Goal: Information Seeking & Learning: Understand process/instructions

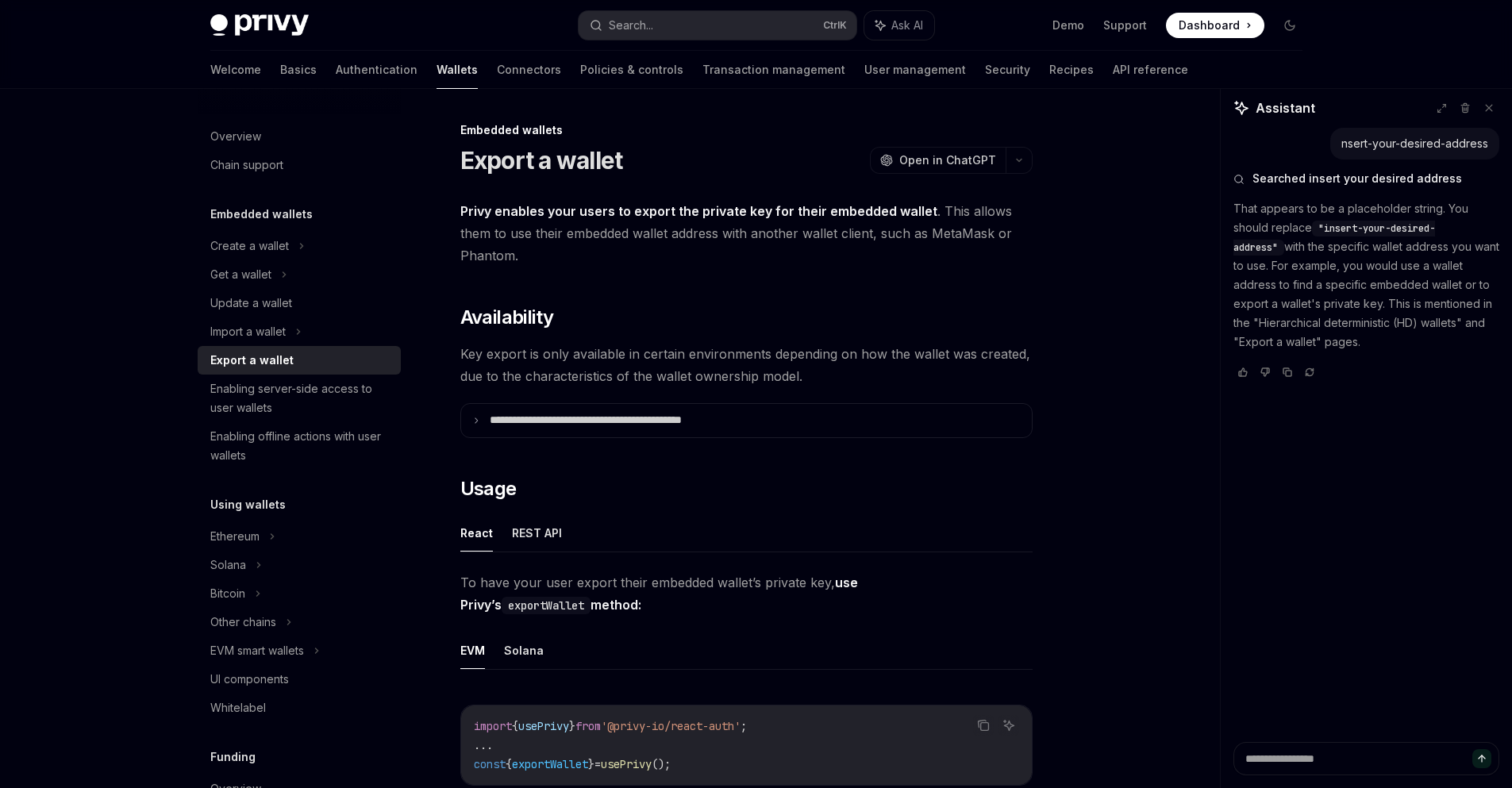
scroll to position [1370, 0]
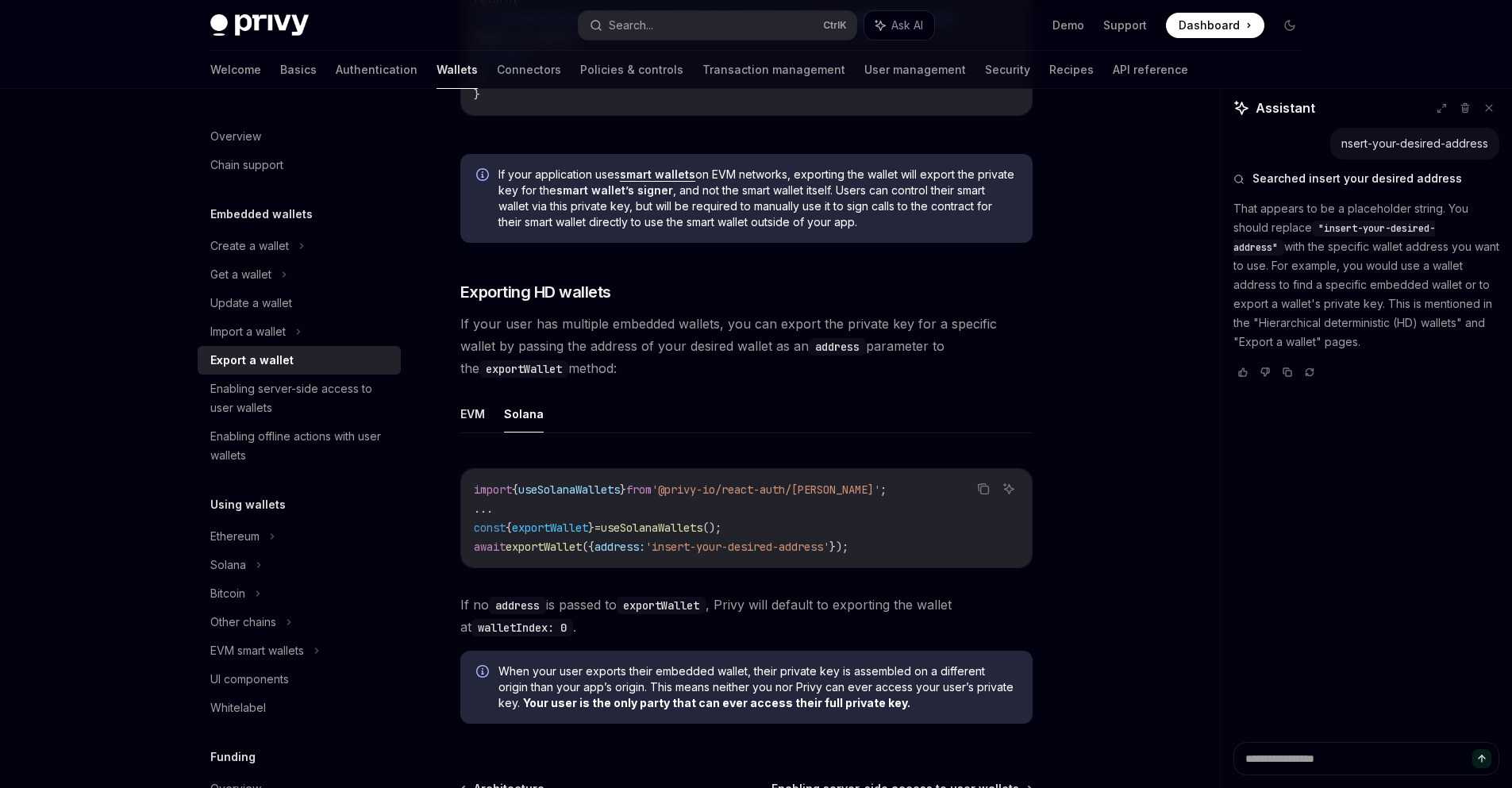
click at [570, 525] on code "import { useSolanaWallets } from '@privy-io/react-auth/solana' ; ... const { ex…" at bounding box center [746, 517] width 545 height 76
click at [652, 532] on span "useSolanaWallets" at bounding box center [651, 528] width 102 height 15
drag, startPoint x: 760, startPoint y: 530, endPoint x: 458, endPoint y: 530, distance: 302.0
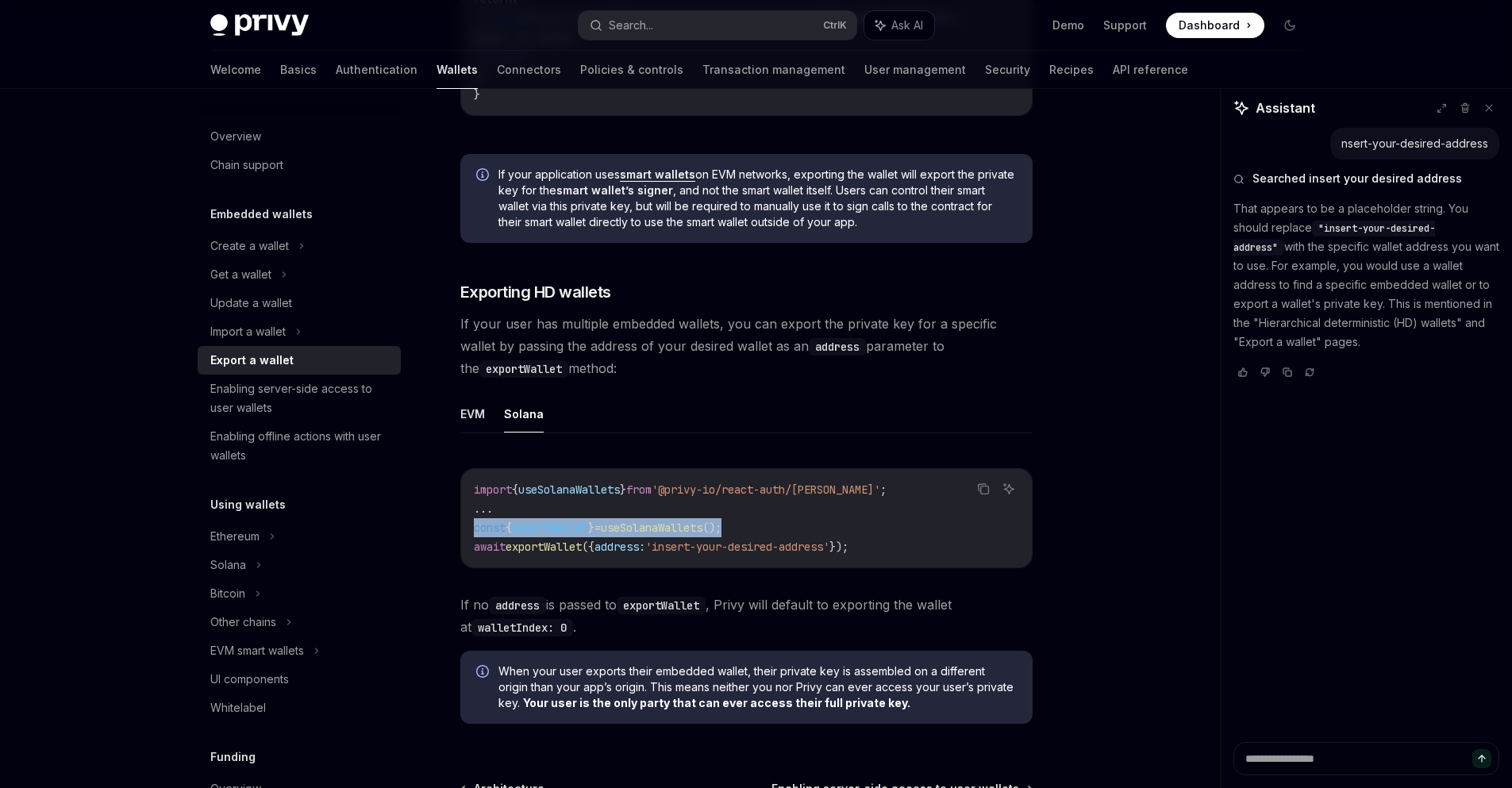
copy span "const { exportWallet } = useSolanaWallets ();"
click at [682, 534] on span "useSolanaWallets" at bounding box center [651, 528] width 102 height 15
click at [677, 534] on span "useSolanaWallets" at bounding box center [651, 528] width 102 height 15
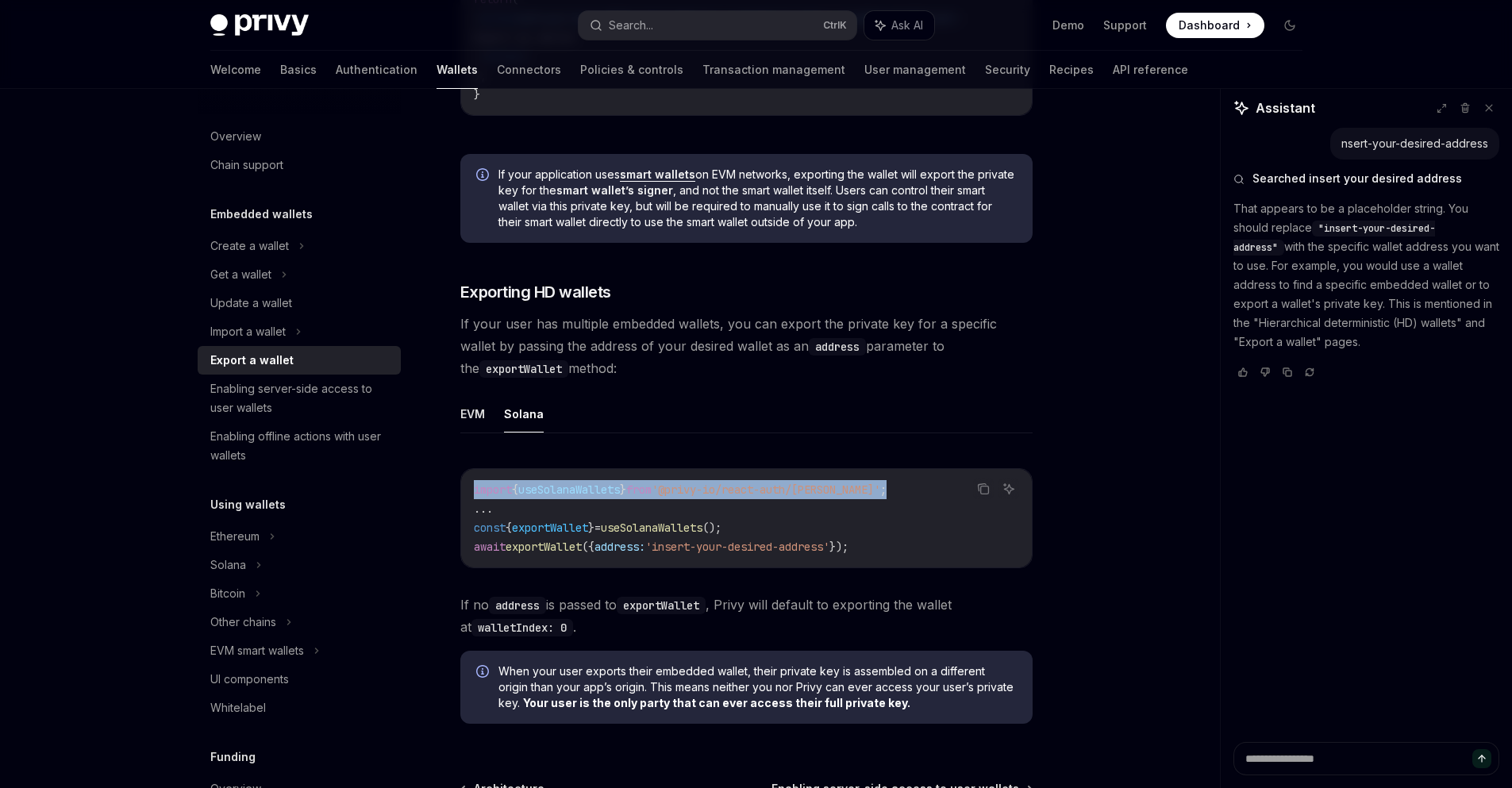
drag, startPoint x: 893, startPoint y: 490, endPoint x: 472, endPoint y: 498, distance: 421.1
click at [472, 498] on div "import { useSolanaWallets } from '@privy-io/react-auth/solana' ; ... const { ex…" at bounding box center [746, 518] width 571 height 98
copy span "import { useSolanaWallets } from '@privy-io/react-auth/solana' ;"
click at [584, 542] on code "import { useSolanaWallets } from '@privy-io/react-auth/solana' ; ... const { ex…" at bounding box center [746, 517] width 545 height 76
drag, startPoint x: 756, startPoint y: 533, endPoint x: 27, endPoint y: 410, distance: 739.3
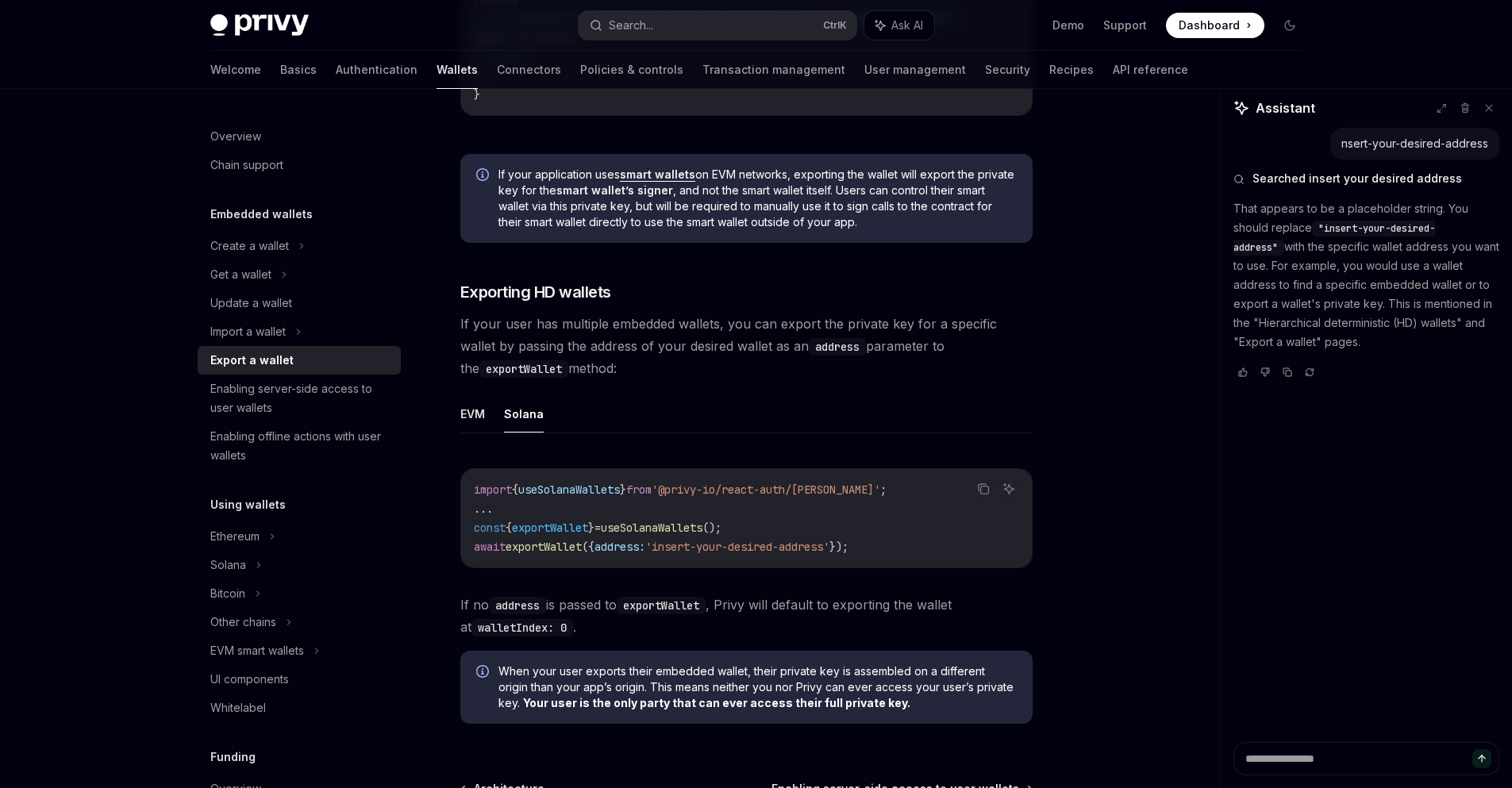
click at [703, 533] on code "import { useSolanaWallets } from '@privy-io/react-auth/solana' ; ... const { ex…" at bounding box center [746, 517] width 545 height 76
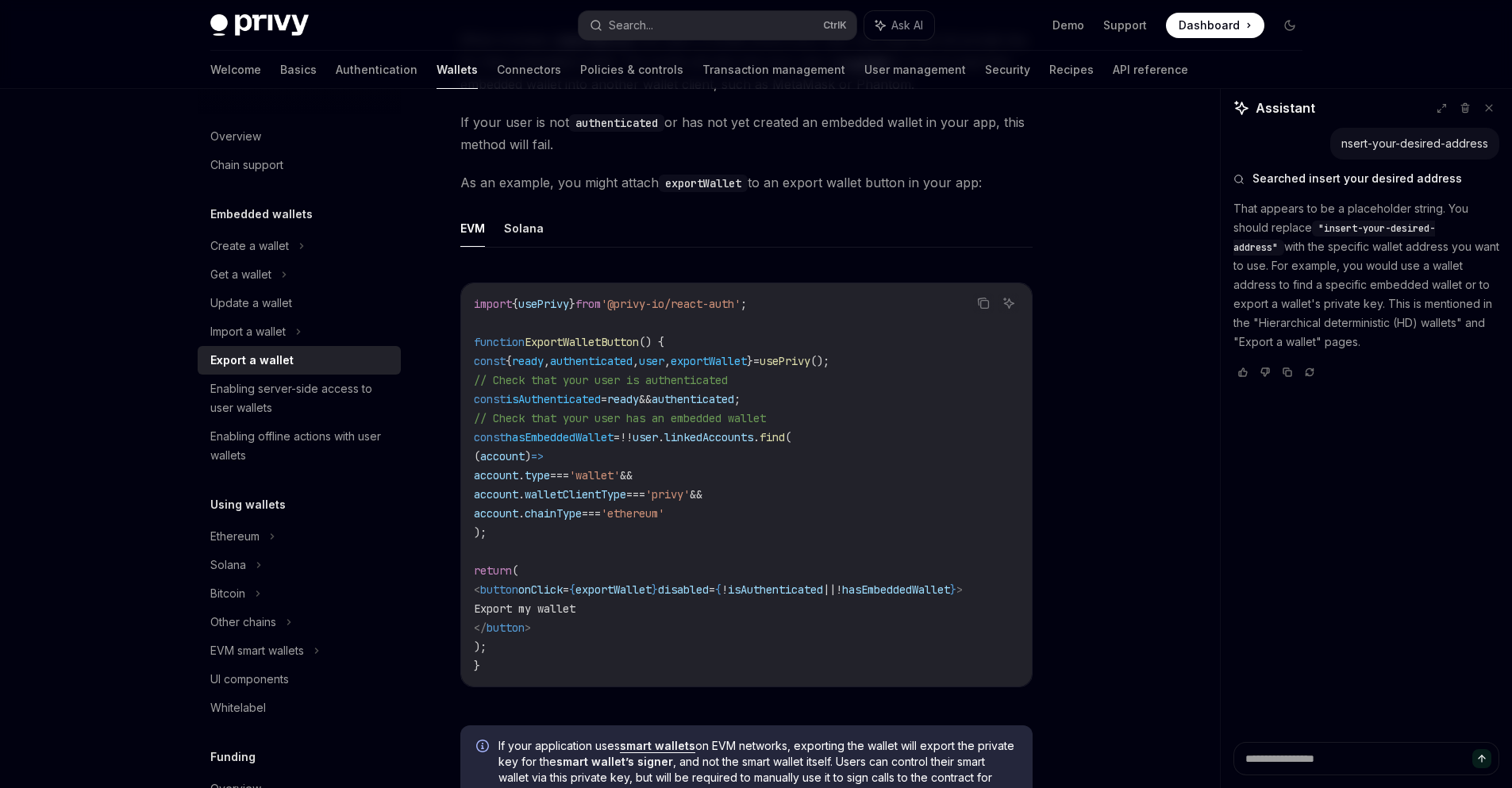
drag, startPoint x: 815, startPoint y: 386, endPoint x: 571, endPoint y: 626, distance: 342.3
click at [499, 585] on code "import { usePrivy } from '@privy-io/react-auth' ; function ExportWalletButton (…" at bounding box center [746, 485] width 545 height 381
click at [715, 422] on span "// Check that your user has an embedded wallet" at bounding box center [619, 418] width 292 height 15
click at [810, 357] on span "usePrivy" at bounding box center [785, 361] width 51 height 15
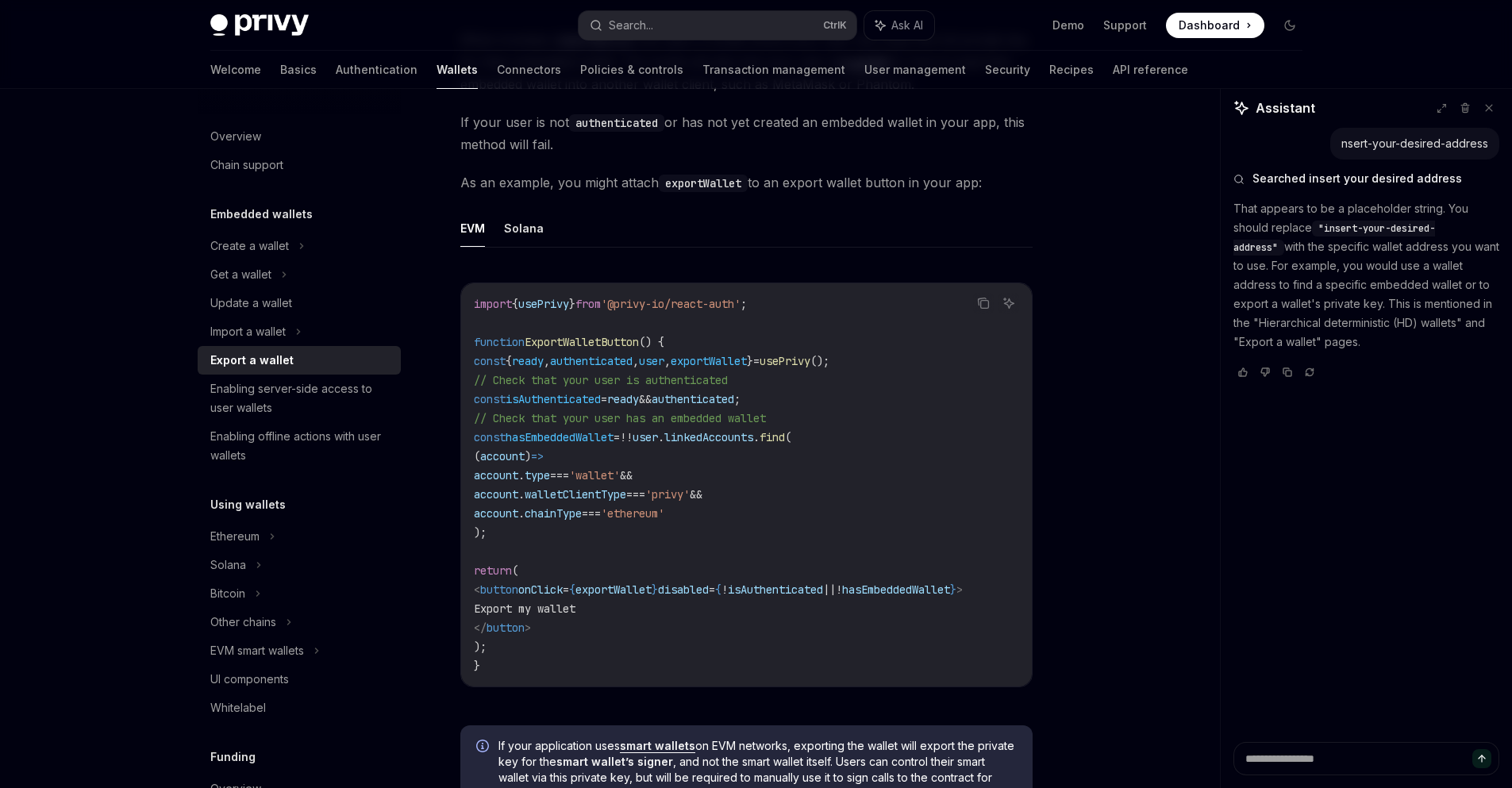
copy span "usePrivy"
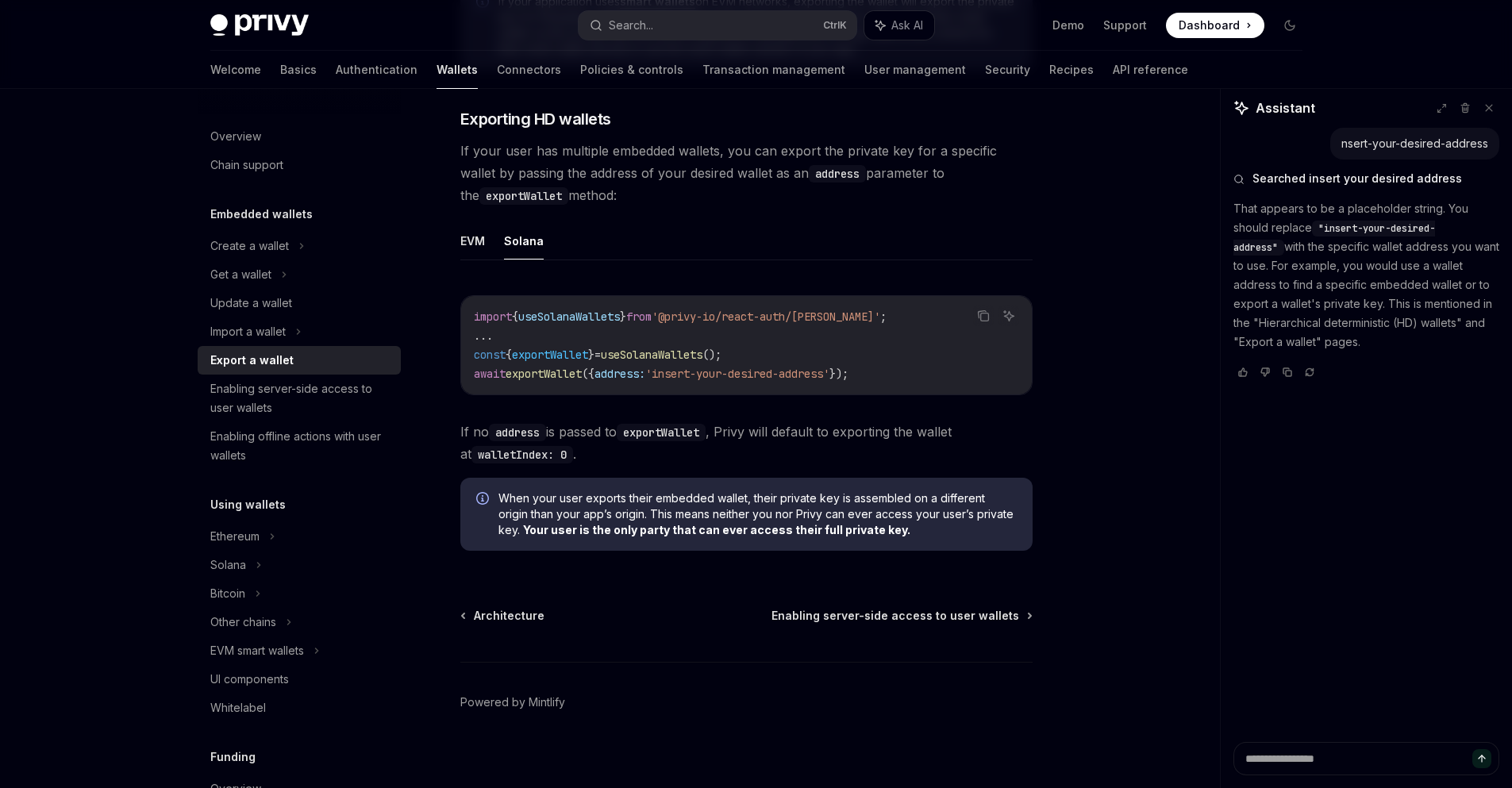
scroll to position [1560, 0]
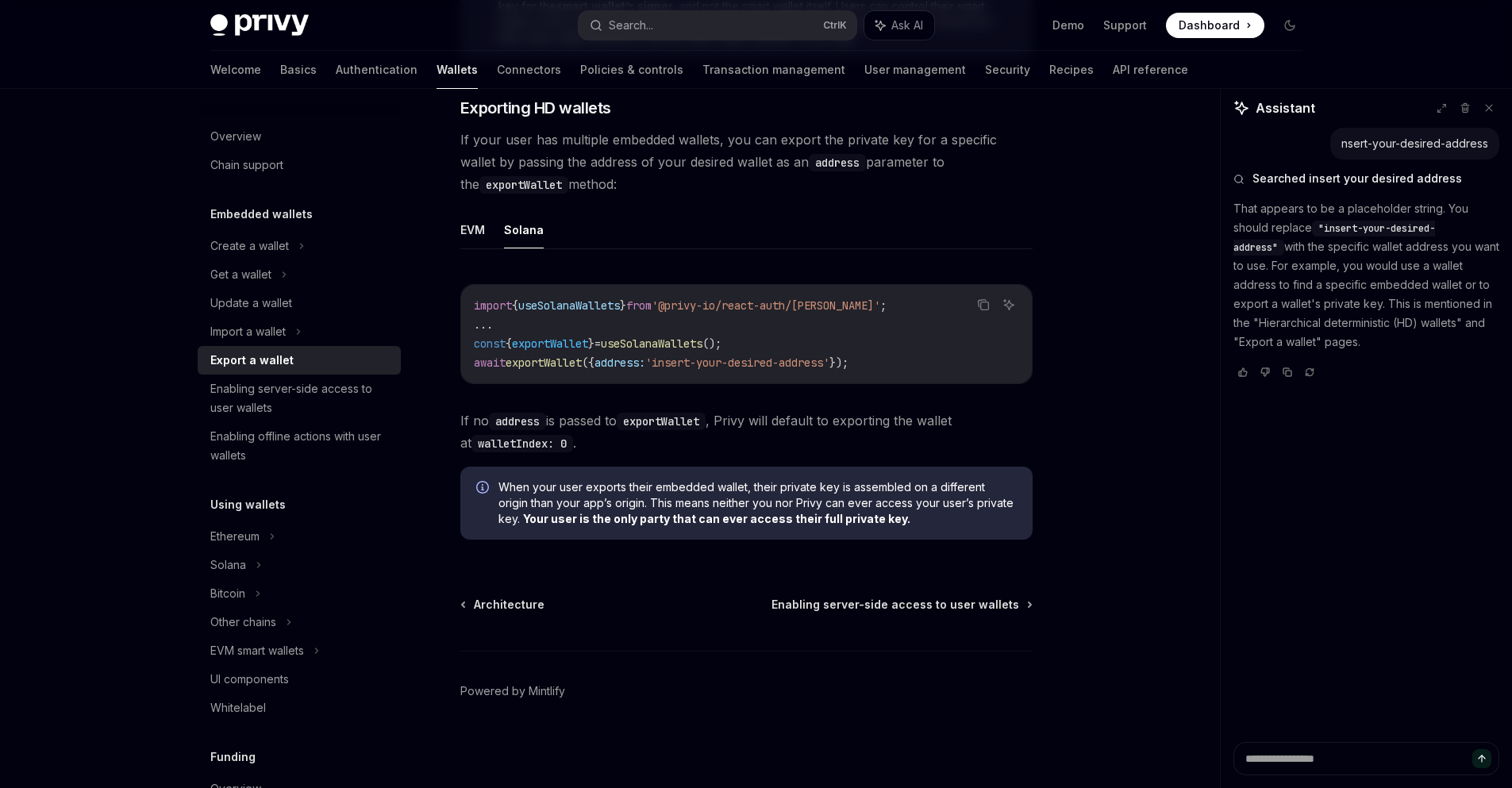
click at [644, 363] on span "address:" at bounding box center [619, 362] width 51 height 15
copy span "address"
click at [630, 602] on div "Architecture Enabling server-side access to user wallets" at bounding box center [746, 605] width 572 height 16
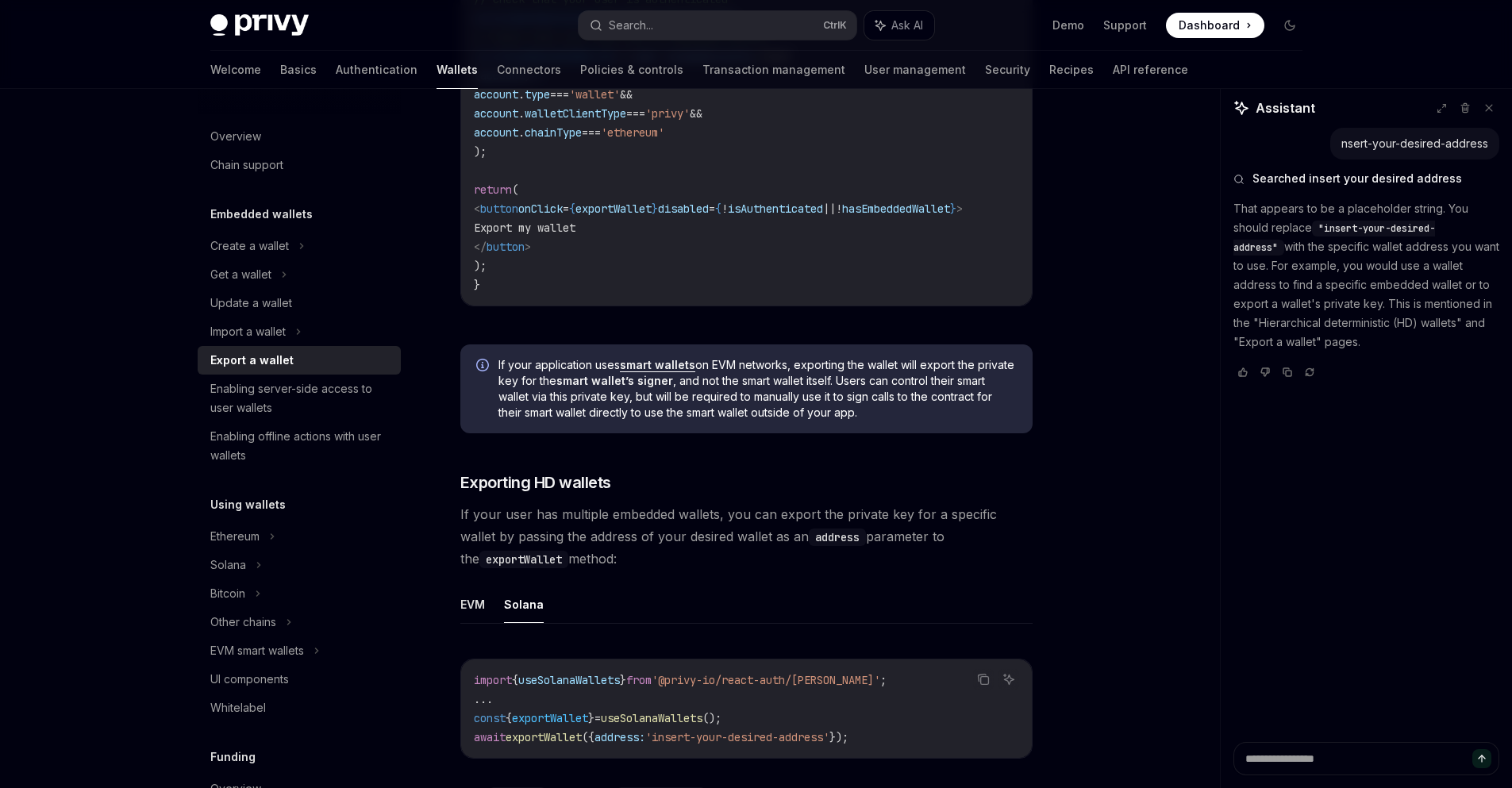
scroll to position [1465, 0]
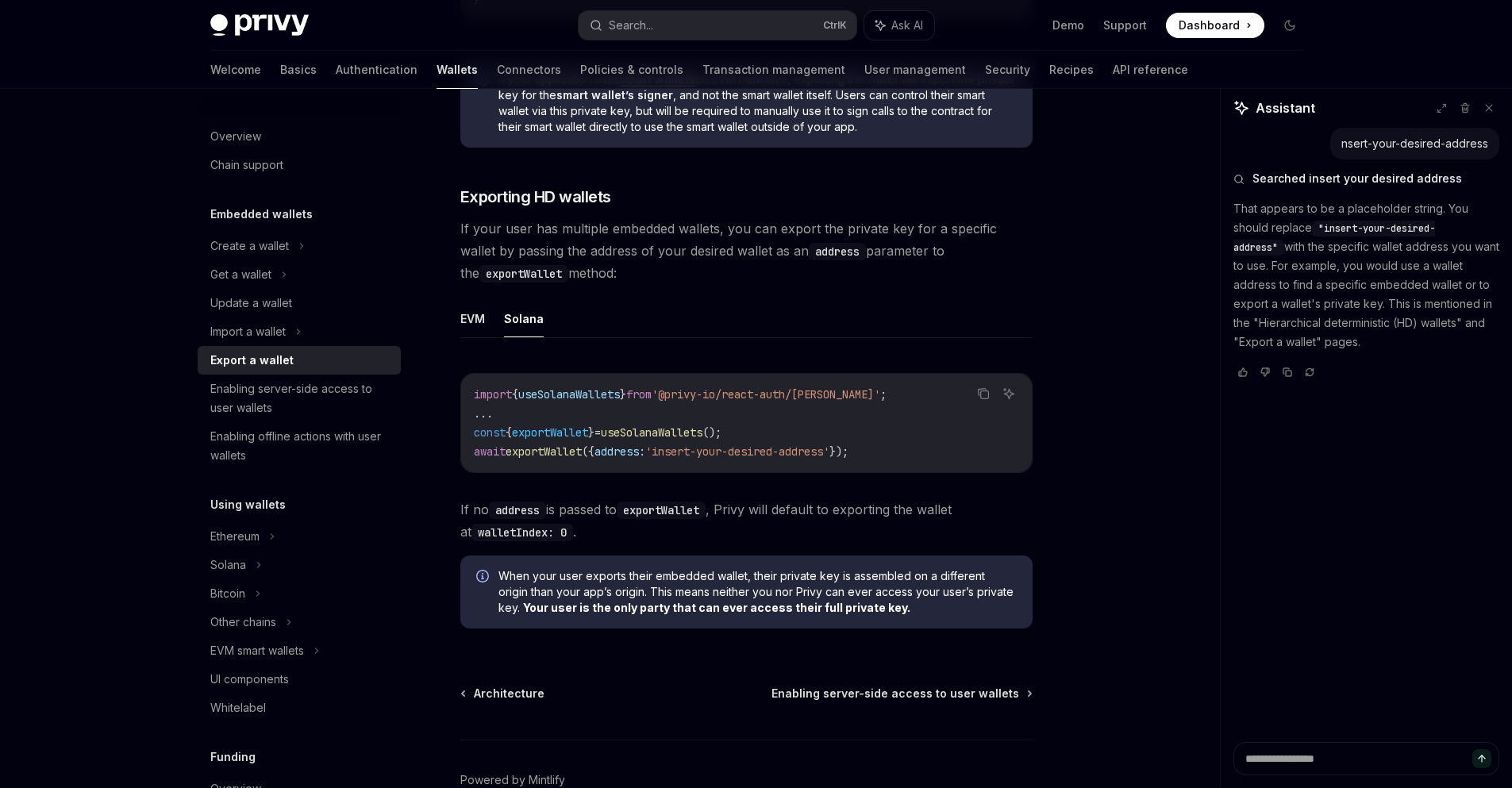
click at [565, 402] on span "useSolanaWallets" at bounding box center [569, 394] width 102 height 15
drag, startPoint x: 770, startPoint y: 433, endPoint x: 469, endPoint y: 446, distance: 301.3
click at [469, 446] on div "import { useSolanaWallets } from '@privy-io/react-auth/solana' ; ... const { ex…" at bounding box center [746, 422] width 571 height 98
copy span "const { exportWallet } = useSolanaWallets ();"
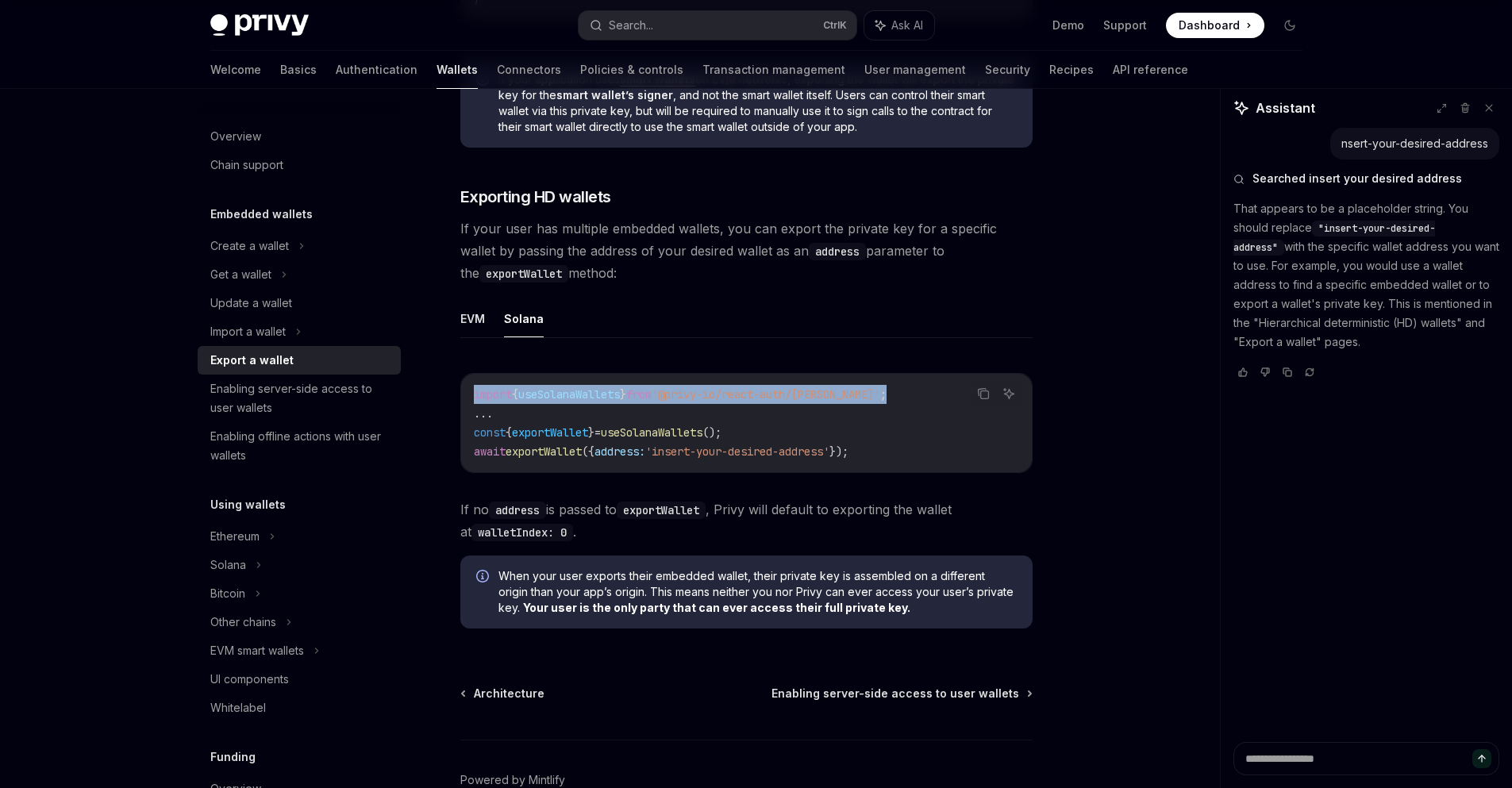
drag, startPoint x: 902, startPoint y: 399, endPoint x: 417, endPoint y: 372, distance: 485.8
click at [472, 400] on div "import { useSolanaWallets } from '@privy-io/react-auth/solana' ; ... const { ex…" at bounding box center [746, 422] width 571 height 98
copy span "import { useSolanaWallets } from '@privy-io/react-auth/solana' ;"
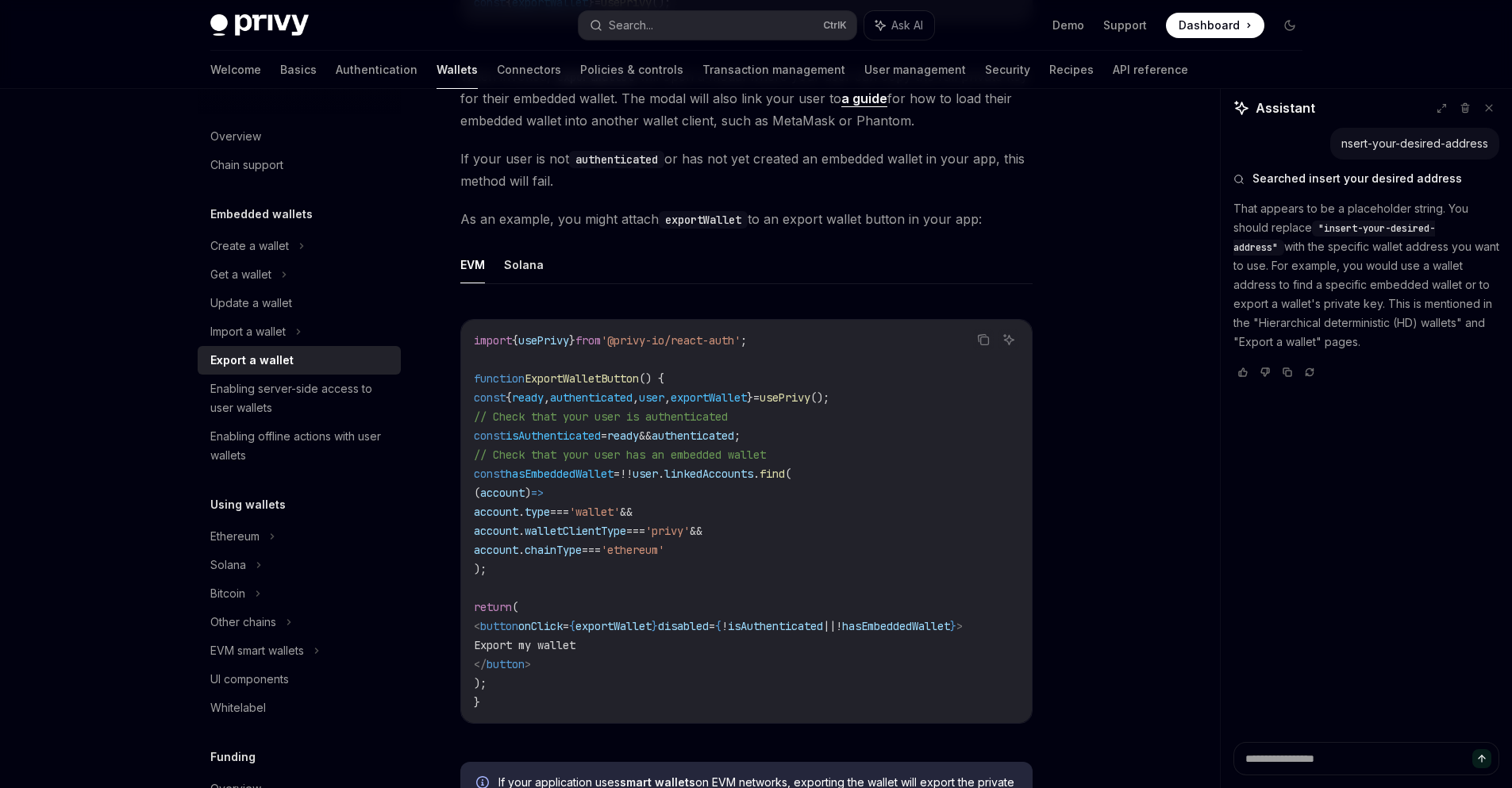
scroll to position [798, 0]
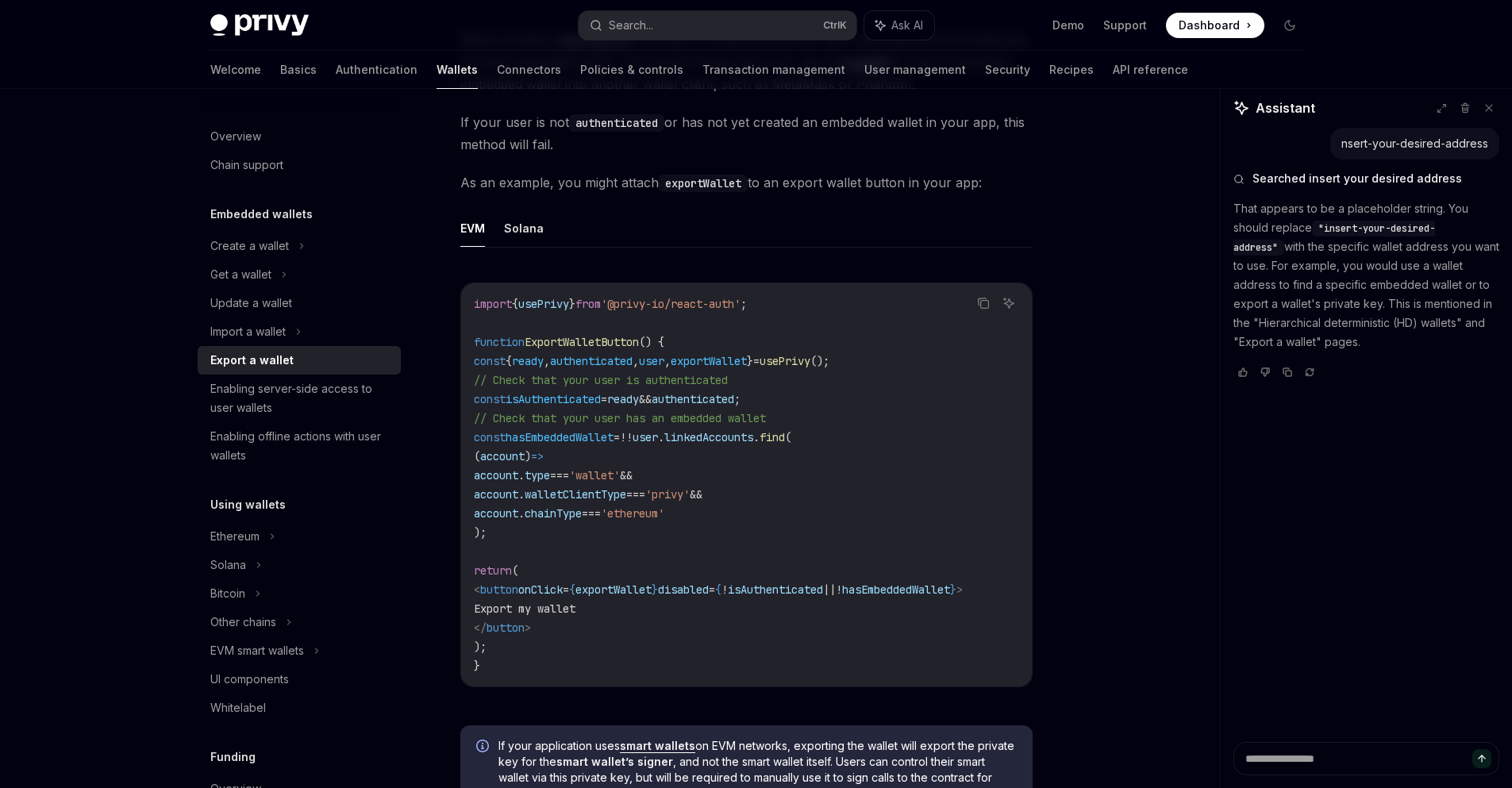
click at [603, 432] on span "hasEmbeddedWallet" at bounding box center [559, 437] width 108 height 15
click at [738, 437] on span "linkedAccounts" at bounding box center [708, 437] width 89 height 15
click at [785, 437] on span "find" at bounding box center [773, 437] width 26 height 15
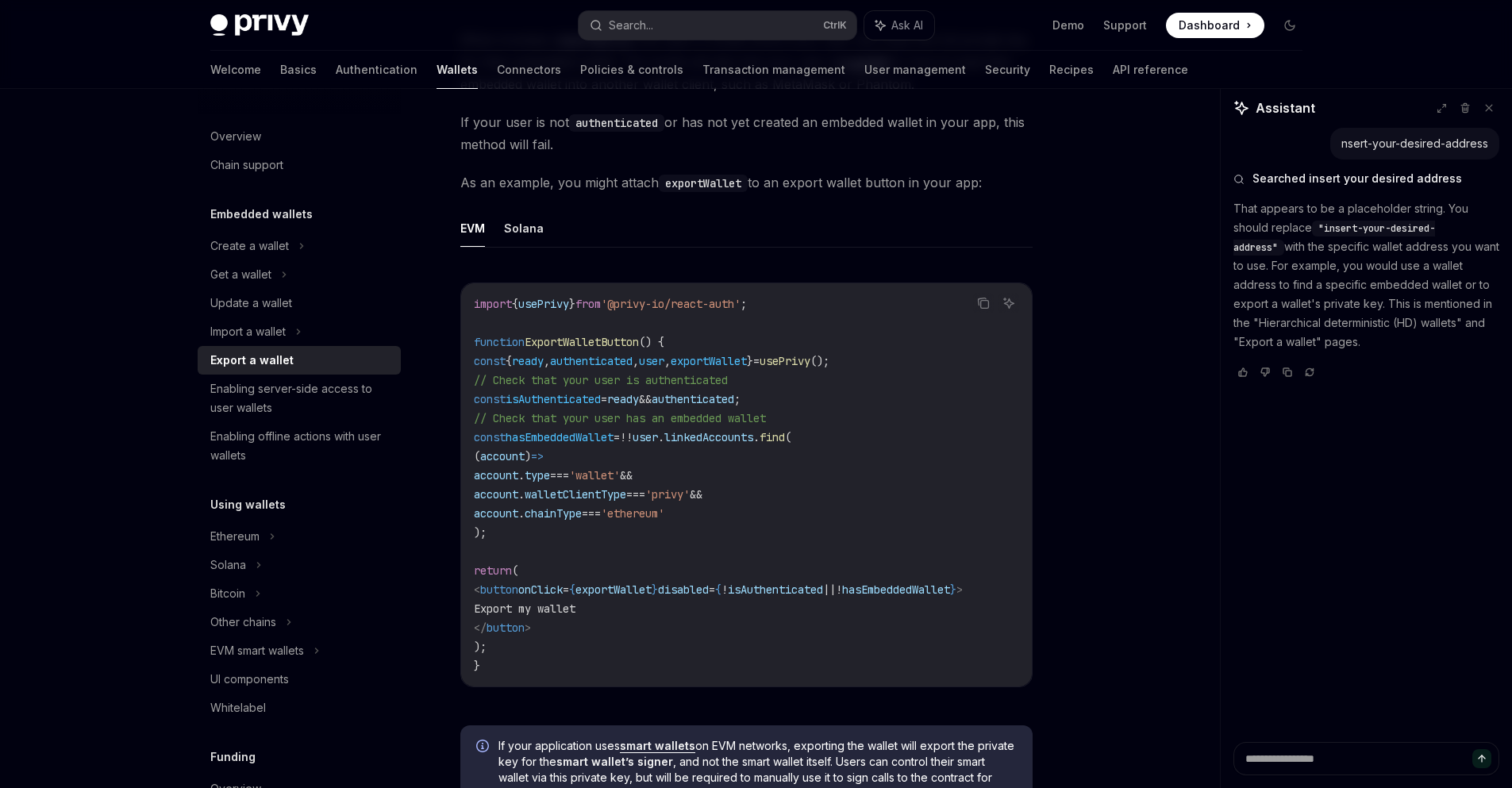
click at [691, 369] on code "import { usePrivy } from '@privy-io/react-auth' ; function ExportWalletButton (…" at bounding box center [746, 485] width 545 height 381
click at [625, 452] on code "import { usePrivy } from '@privy-io/react-auth' ; function ExportWalletButton (…" at bounding box center [746, 485] width 545 height 381
click at [609, 488] on span "walletClientType" at bounding box center [575, 494] width 102 height 15
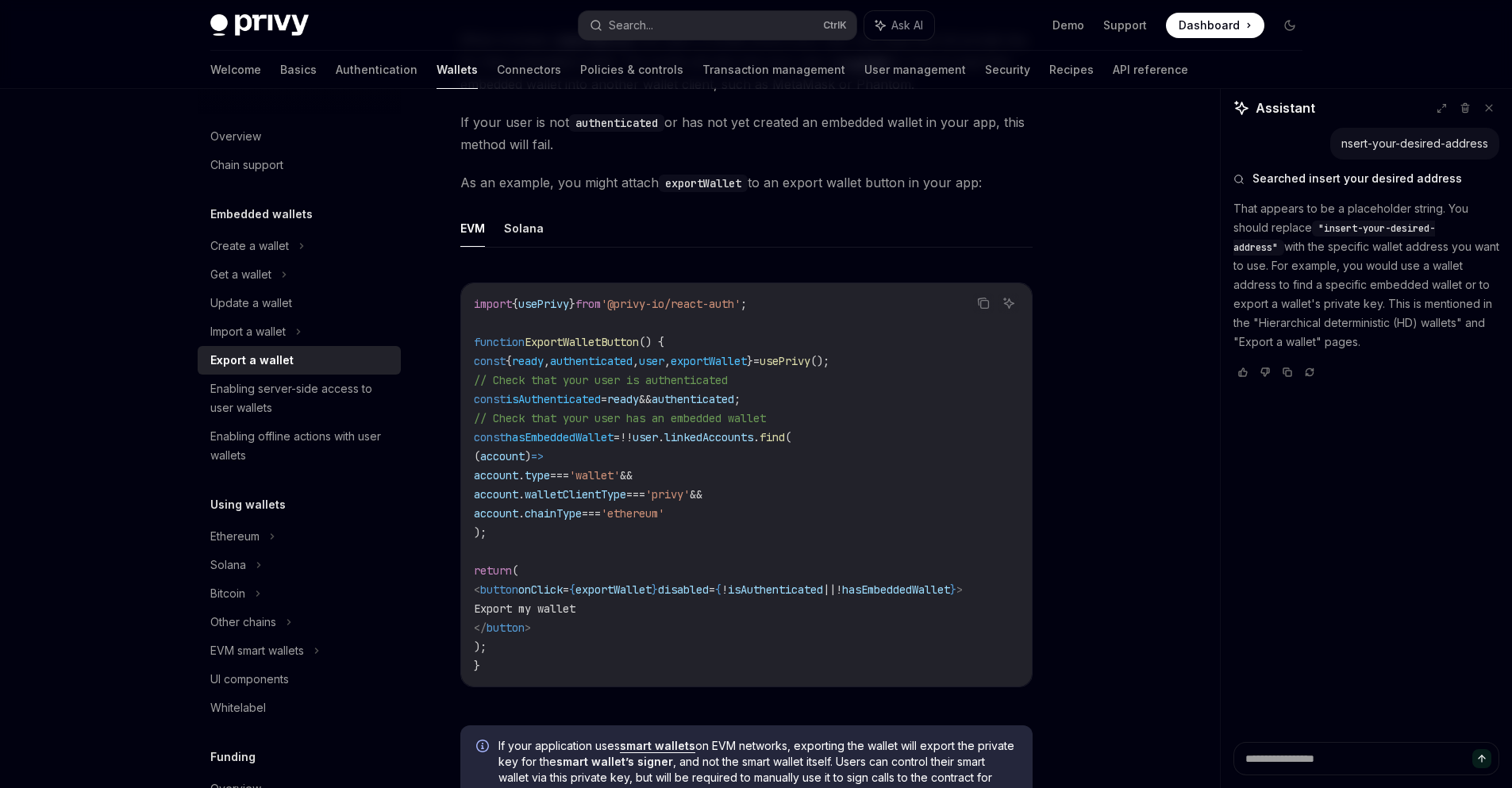
click at [690, 498] on span "'privy'" at bounding box center [667, 494] width 45 height 15
click at [664, 516] on span "'ethereum'" at bounding box center [632, 513] width 63 height 15
click at [738, 518] on code "import { usePrivy } from '@privy-io/react-auth' ; function ExportWalletButton (…" at bounding box center [746, 485] width 545 height 381
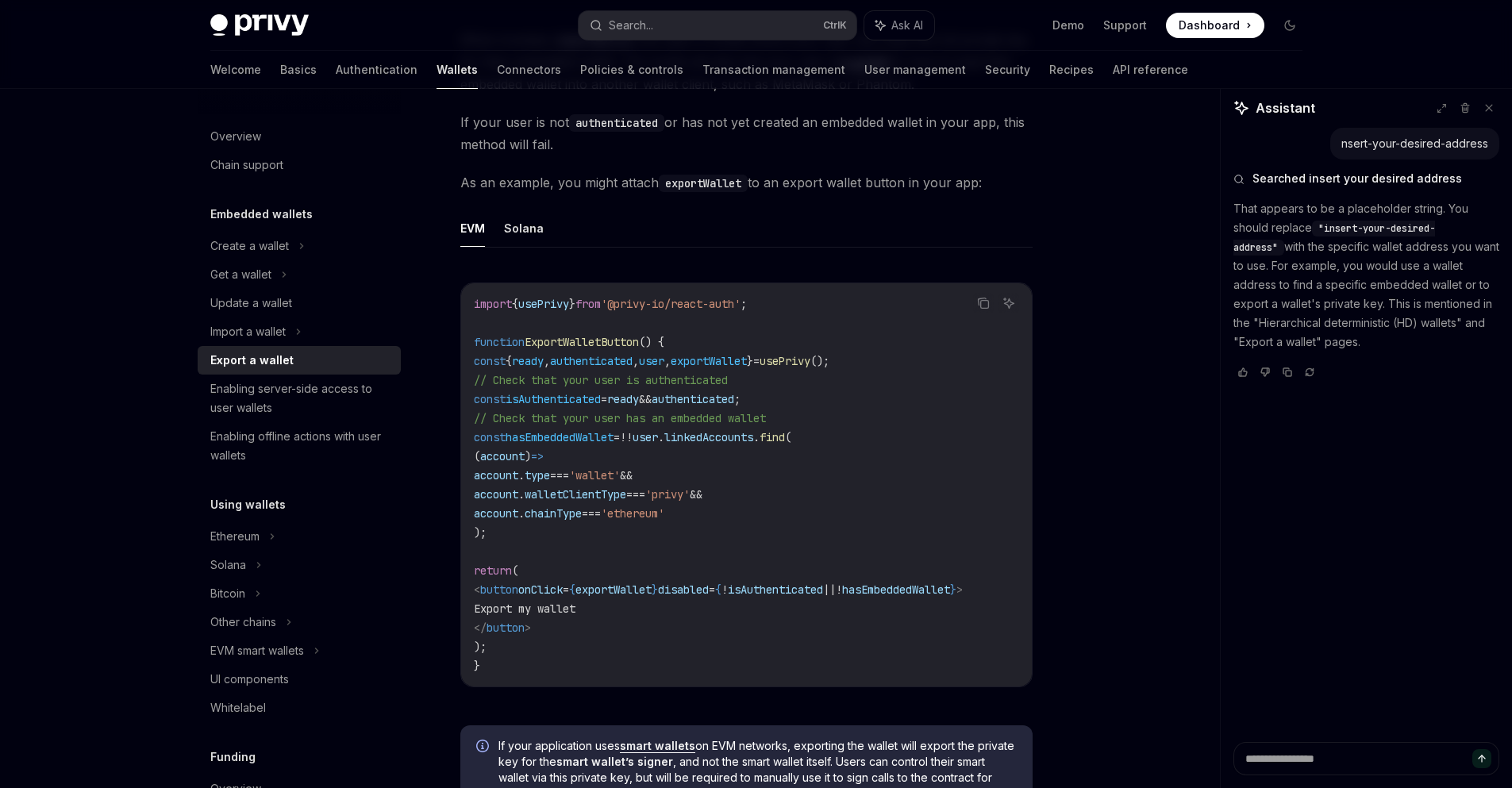
click at [664, 518] on span "'ethereum'" at bounding box center [632, 513] width 63 height 15
click at [628, 525] on code "import { usePrivy } from '@privy-io/react-auth' ; function ExportWalletButton (…" at bounding box center [746, 485] width 545 height 381
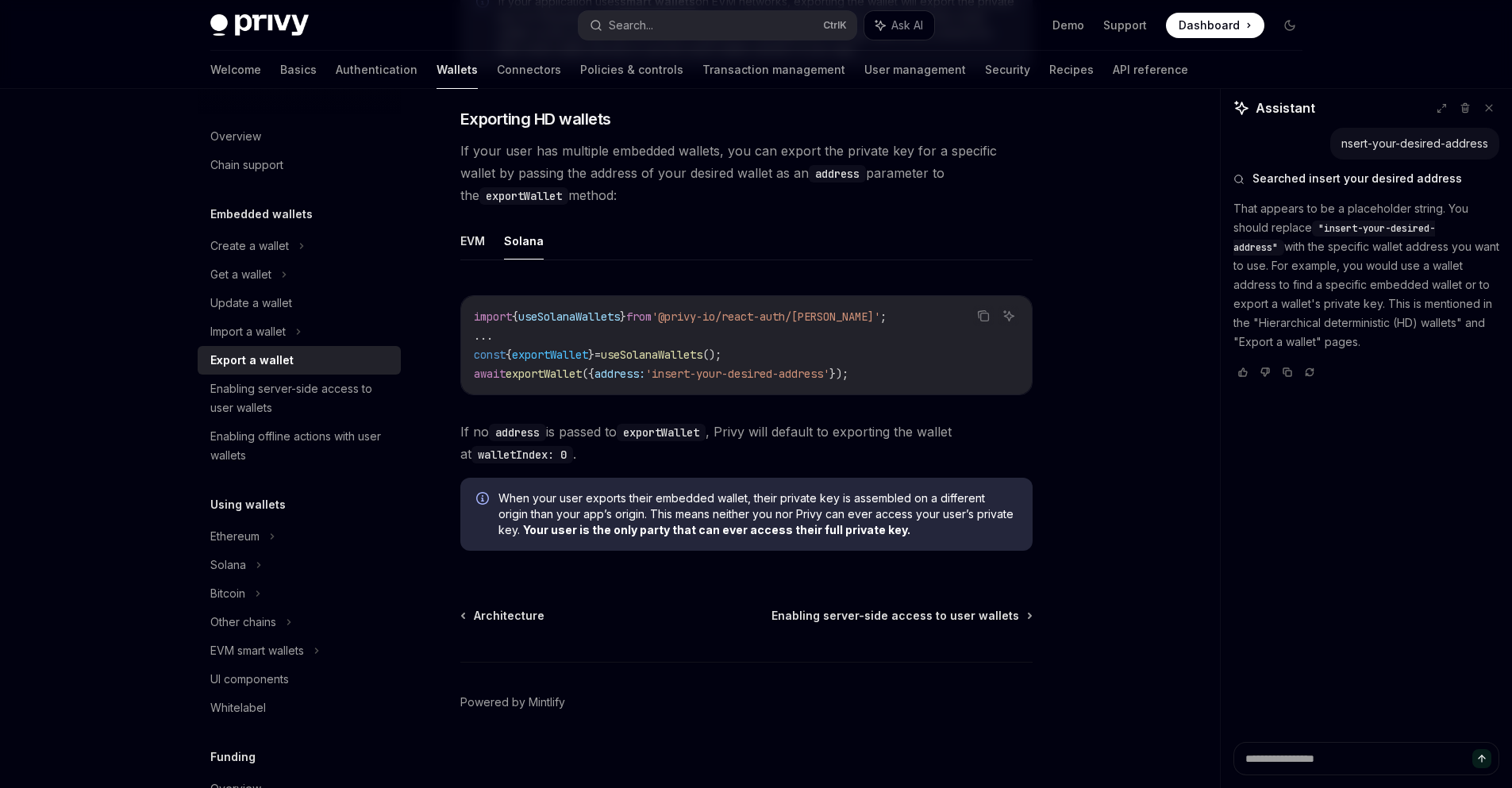
scroll to position [1560, 0]
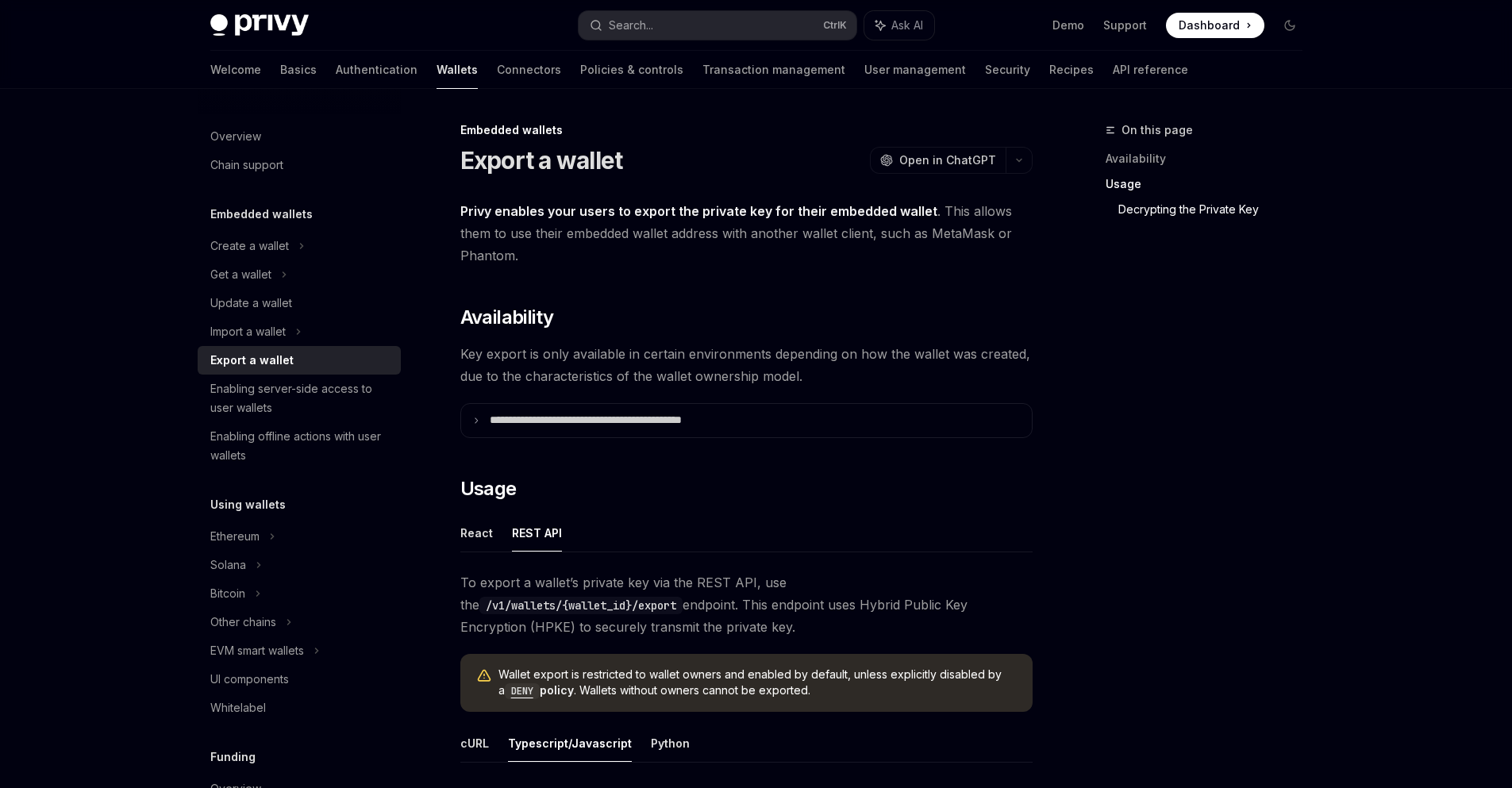
scroll to position [1429, 0]
